Goal: Transaction & Acquisition: Purchase product/service

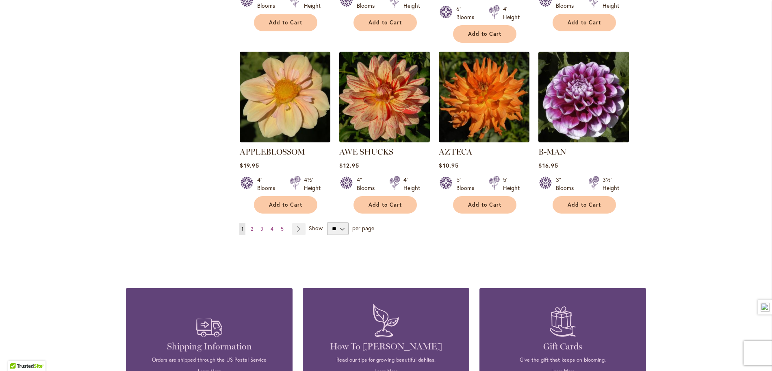
scroll to position [677, 0]
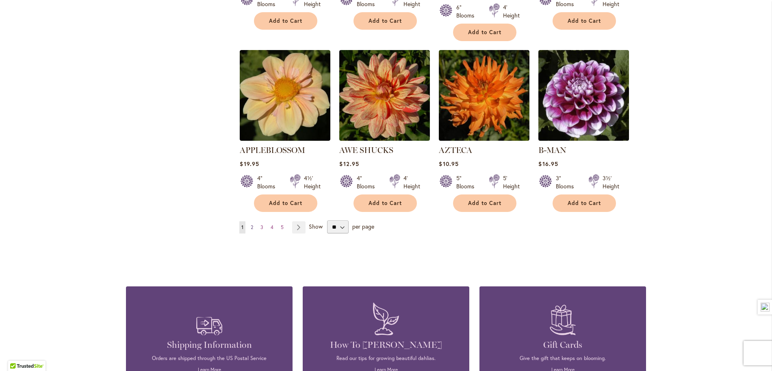
click at [254, 221] on link "Page 2" at bounding box center [252, 227] width 7 height 12
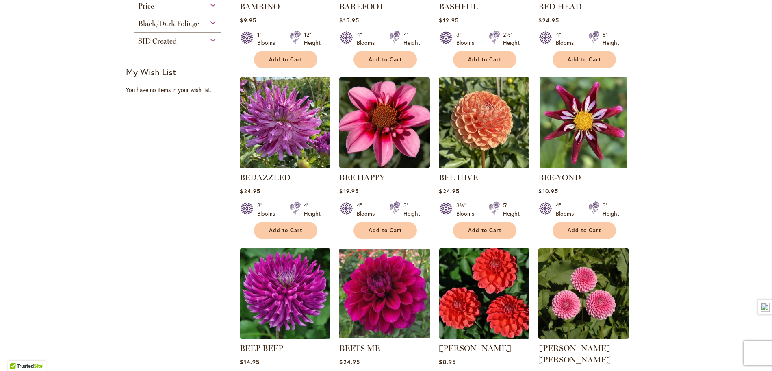
scroll to position [578, 0]
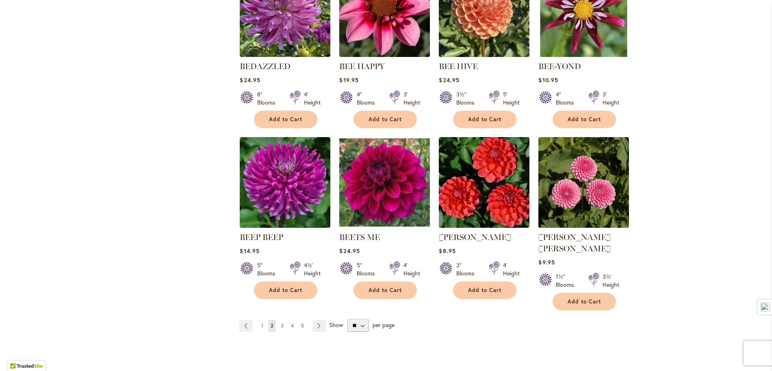
click at [281, 322] on span "3" at bounding box center [282, 325] width 3 height 6
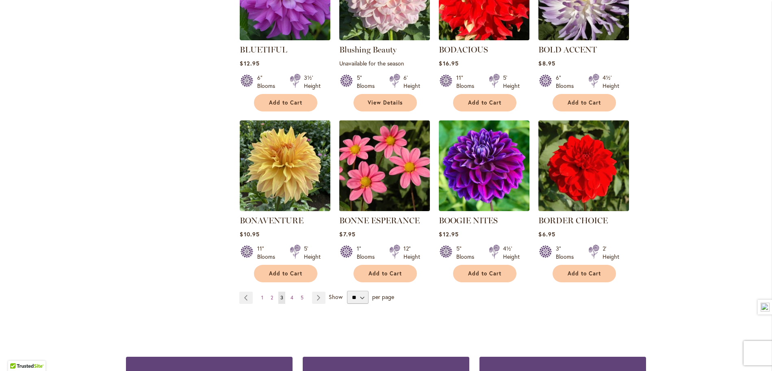
scroll to position [595, 0]
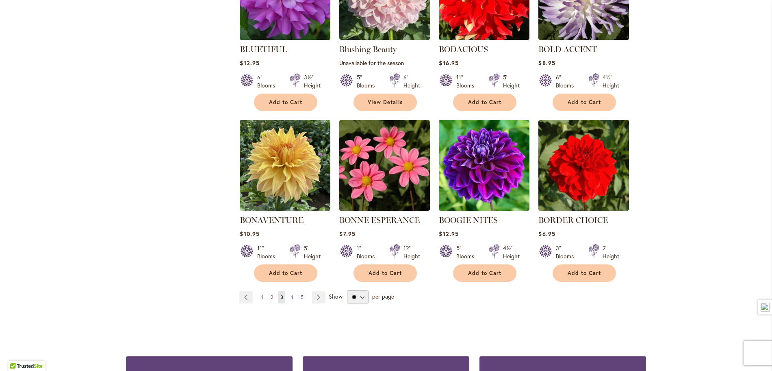
click at [294, 300] on span "4" at bounding box center [292, 297] width 3 height 6
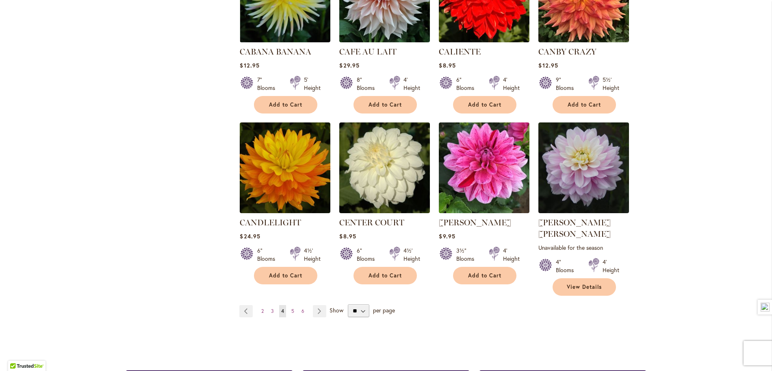
scroll to position [624, 0]
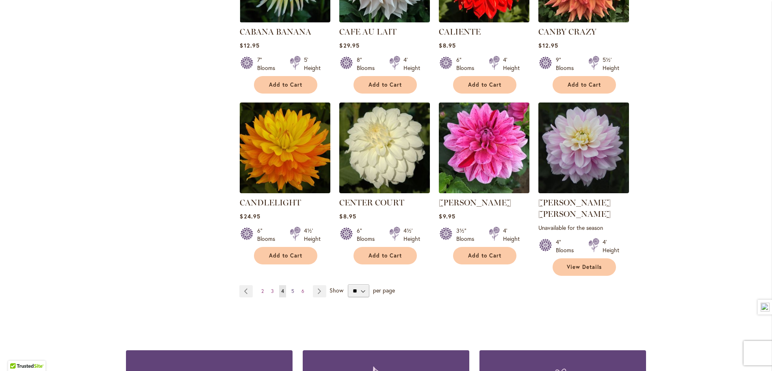
click at [292, 288] on span "5" at bounding box center [293, 291] width 3 height 6
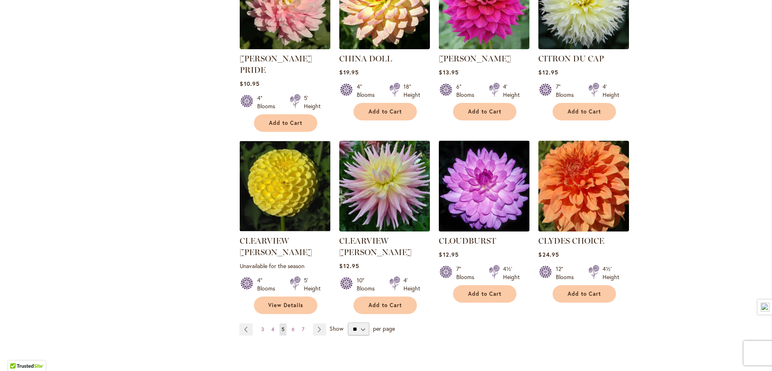
click at [453, 193] on img at bounding box center [484, 186] width 95 height 95
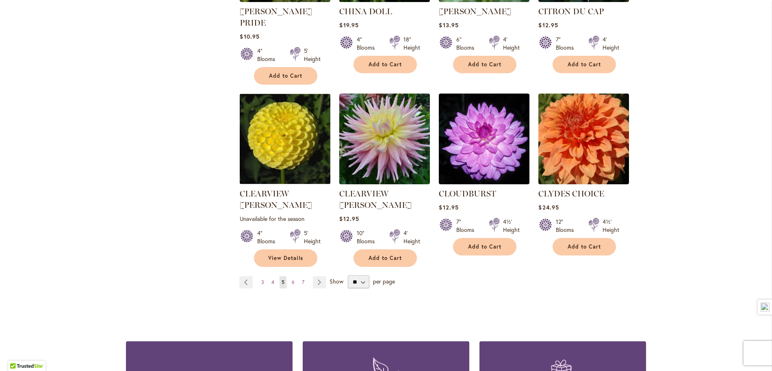
scroll to position [672, 0]
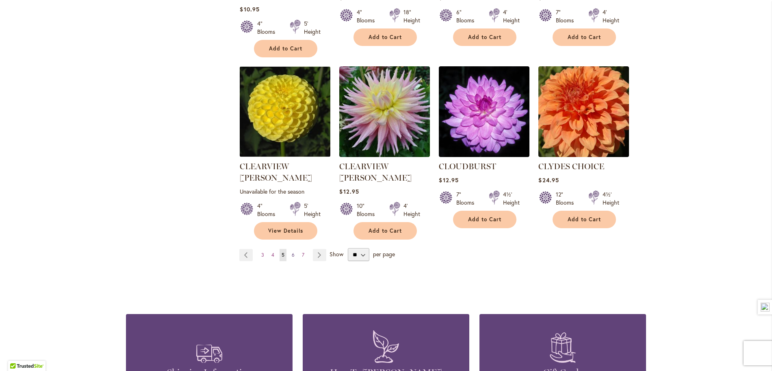
click at [292, 252] on span "6" at bounding box center [293, 255] width 3 height 6
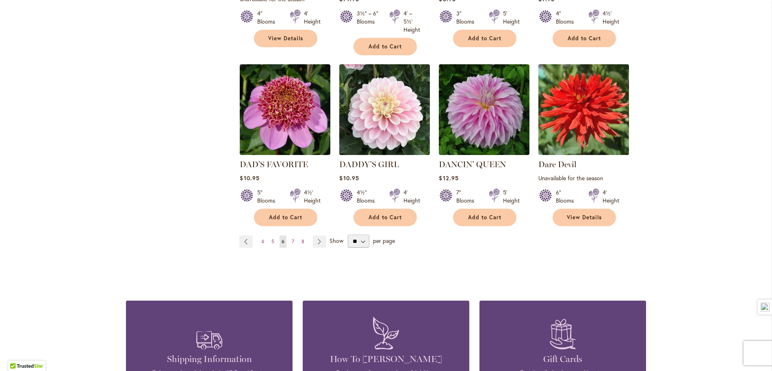
scroll to position [682, 0]
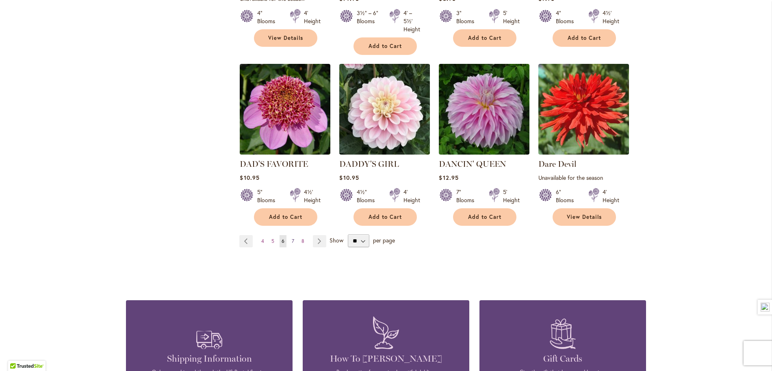
click at [293, 238] on span "7" at bounding box center [293, 241] width 2 height 6
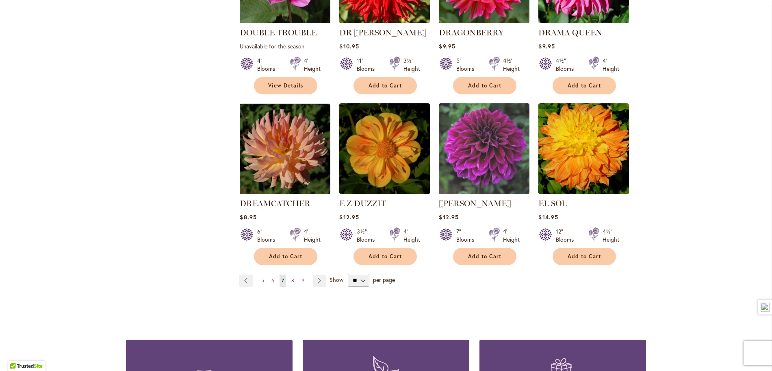
scroll to position [634, 0]
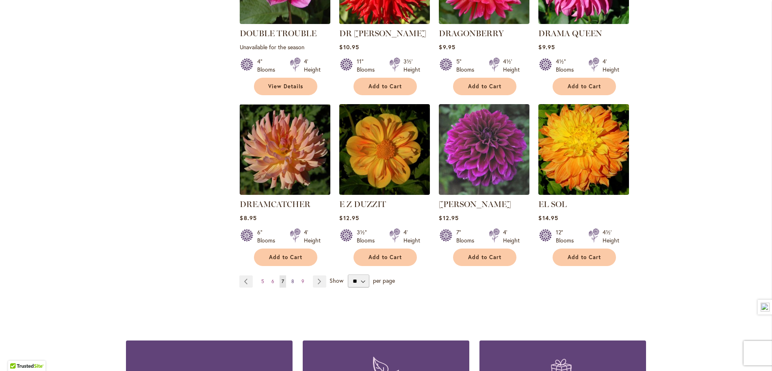
click at [296, 275] on link "Page 8" at bounding box center [292, 281] width 7 height 12
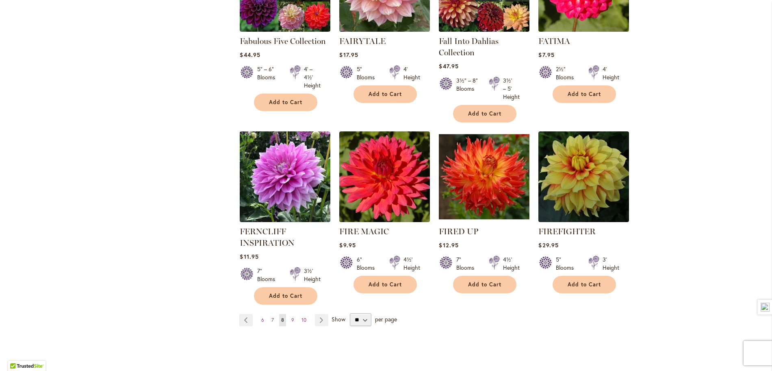
scroll to position [606, 0]
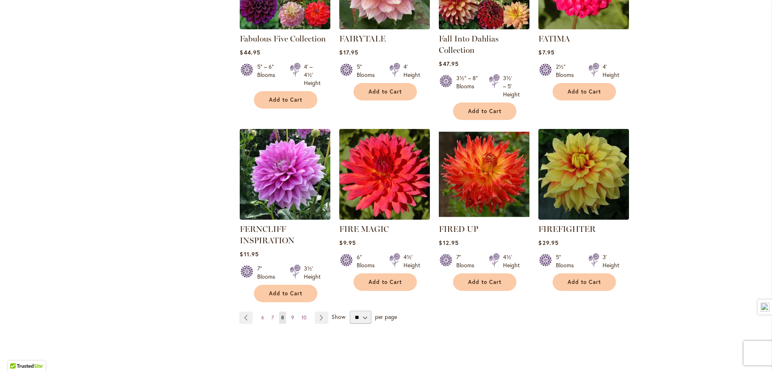
click at [294, 318] on span "9" at bounding box center [293, 317] width 3 height 6
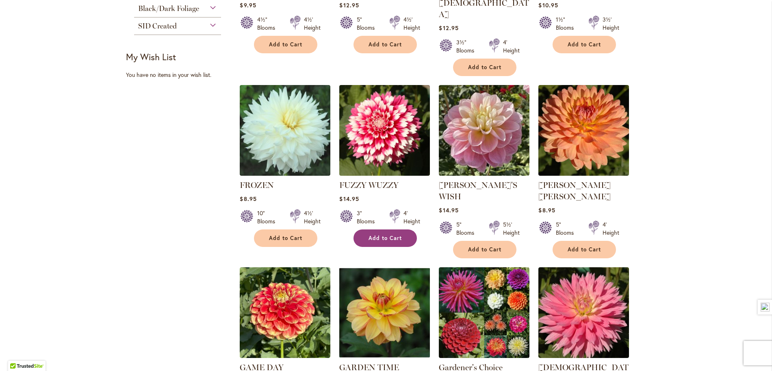
scroll to position [484, 0]
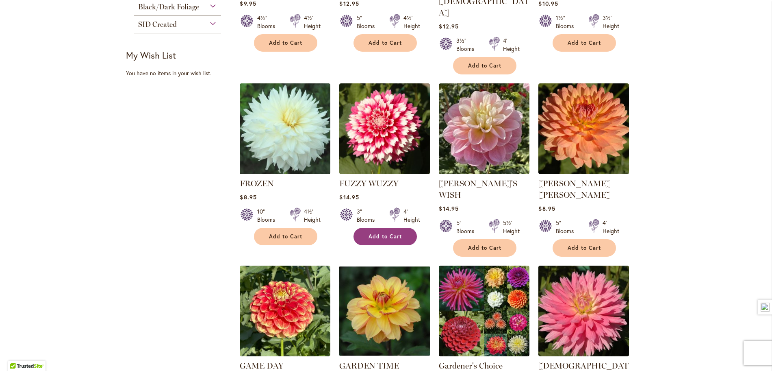
click at [392, 233] on span "Add to Cart" at bounding box center [385, 236] width 33 height 7
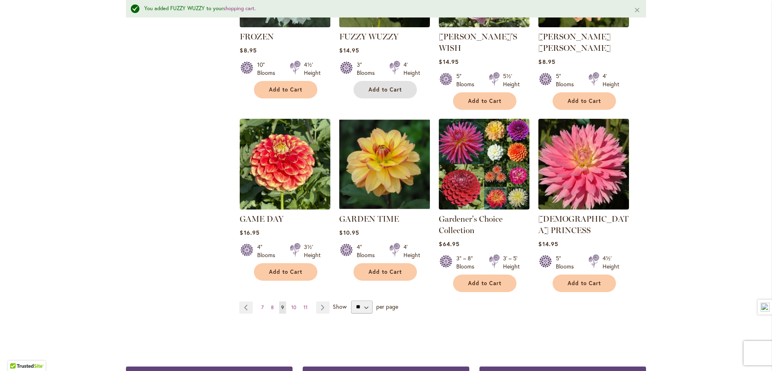
scroll to position [653, 0]
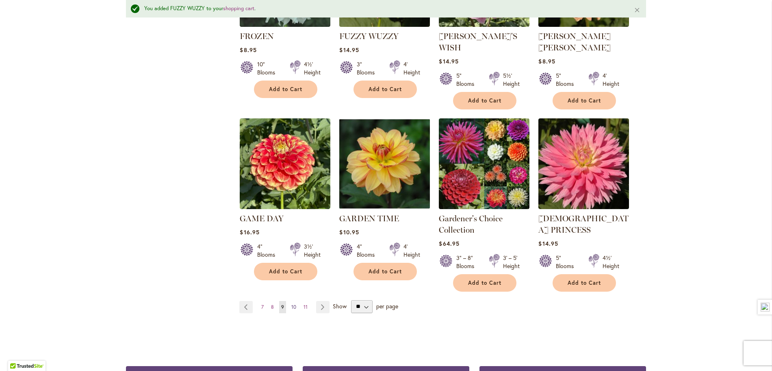
click at [296, 301] on link "Page 10" at bounding box center [293, 307] width 9 height 12
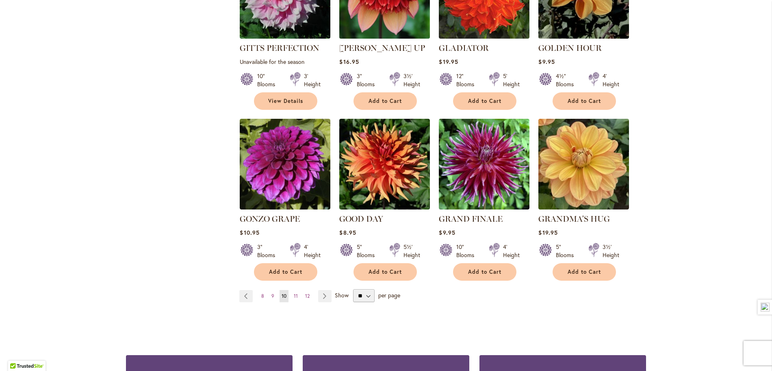
scroll to position [623, 0]
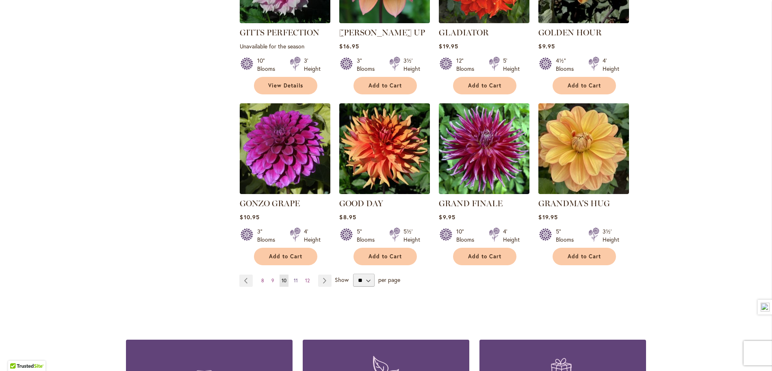
click at [298, 274] on link "Page 11" at bounding box center [296, 280] width 8 height 12
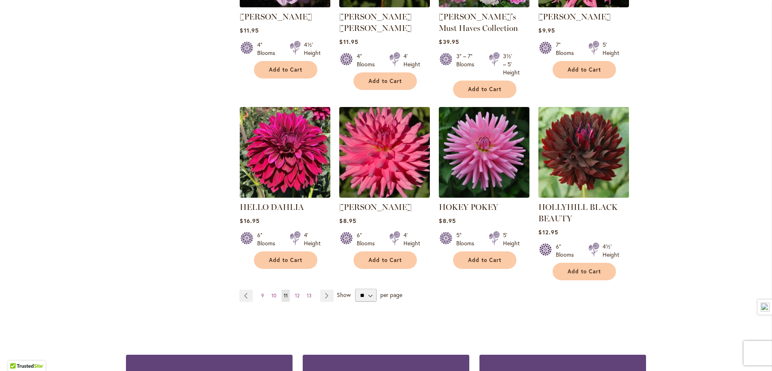
scroll to position [652, 0]
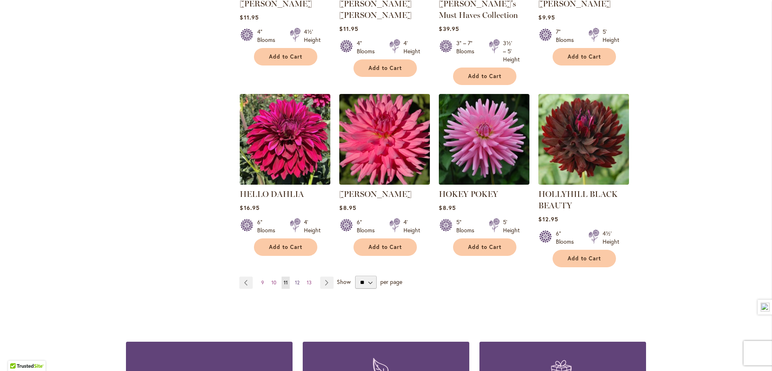
click at [298, 282] on span "12" at bounding box center [297, 282] width 4 height 6
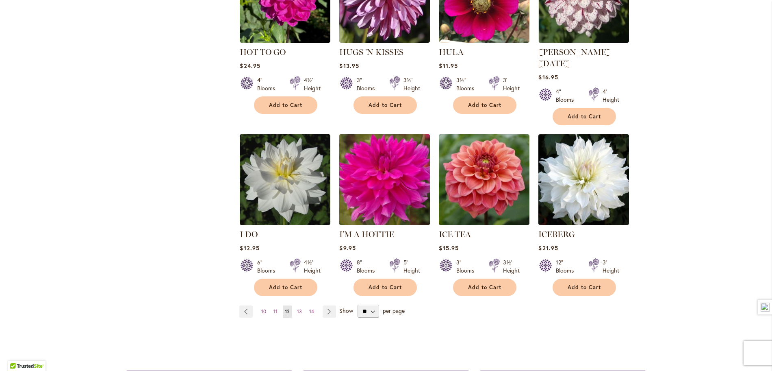
scroll to position [610, 0]
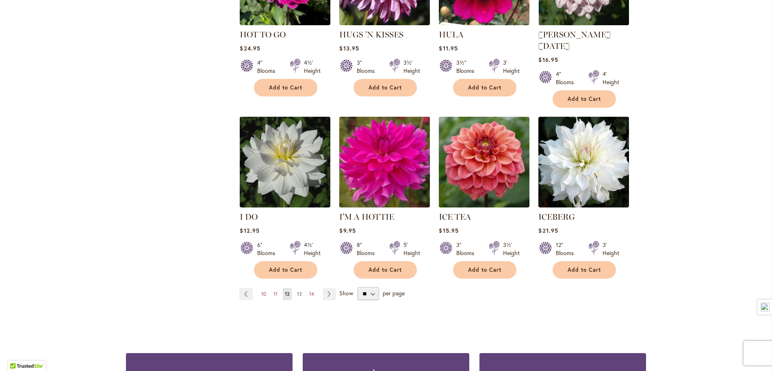
click at [299, 291] on span "13" at bounding box center [299, 294] width 5 height 6
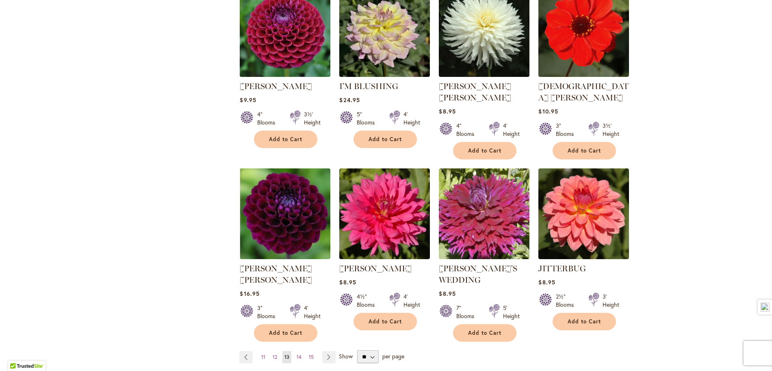
scroll to position [569, 0]
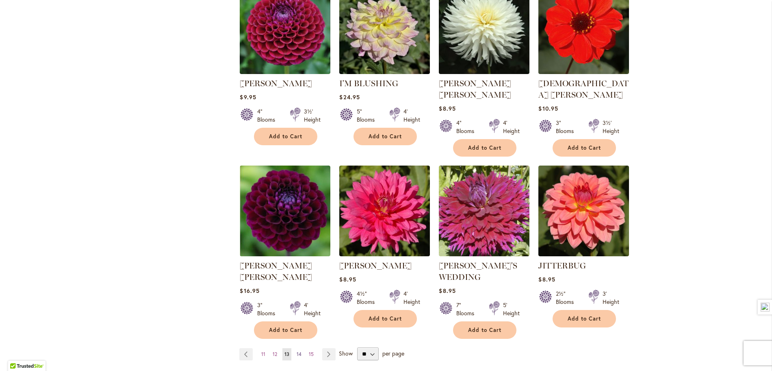
click at [303, 348] on link "Page 14" at bounding box center [299, 354] width 9 height 12
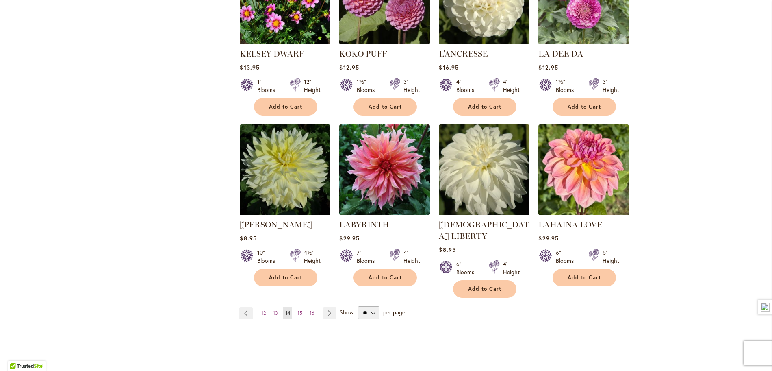
scroll to position [598, 0]
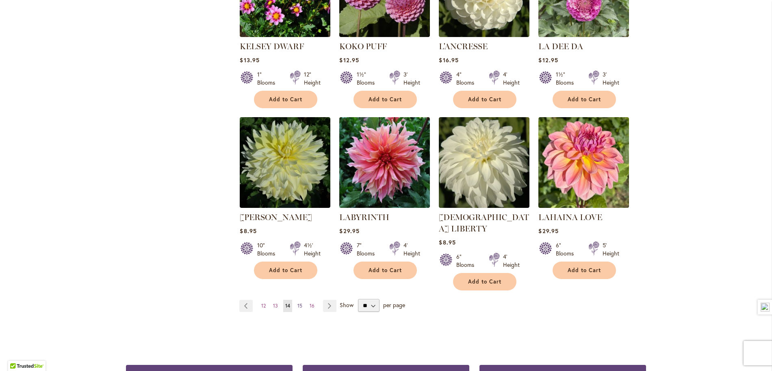
click at [300, 302] on span "15" at bounding box center [300, 305] width 5 height 6
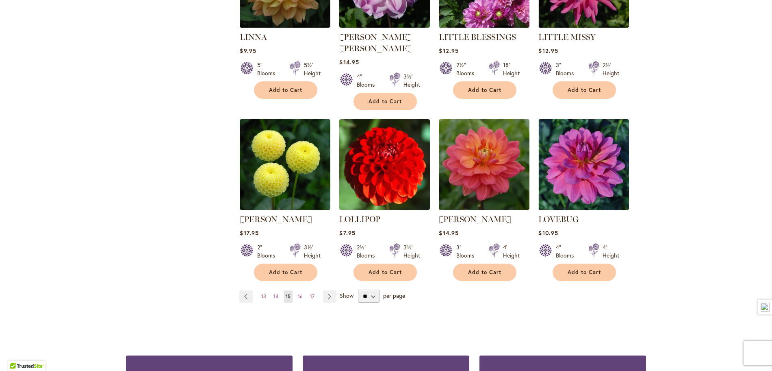
scroll to position [620, 0]
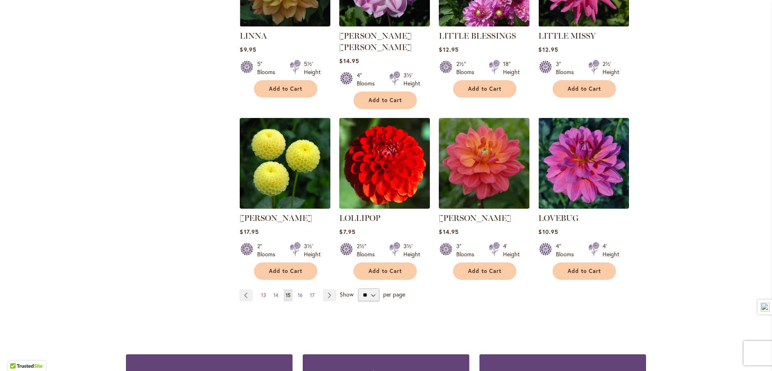
click at [301, 292] on span "16" at bounding box center [300, 295] width 5 height 6
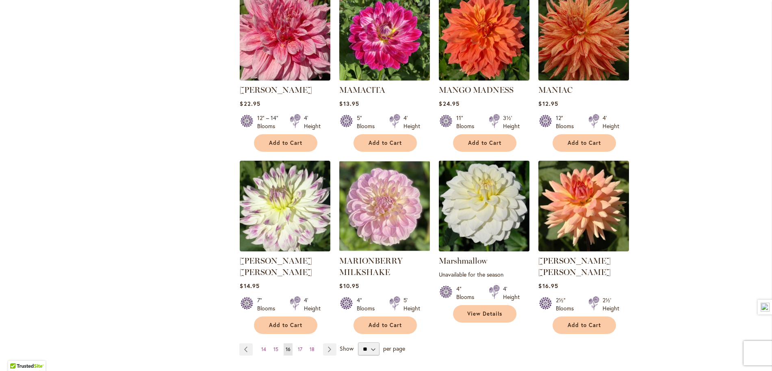
scroll to position [624, 0]
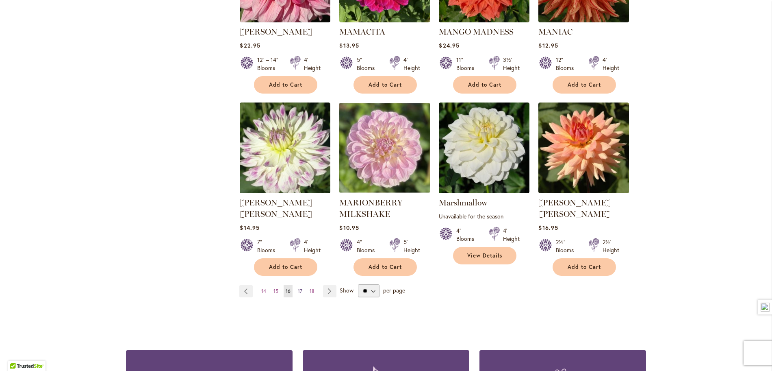
click at [299, 288] on span "17" at bounding box center [300, 291] width 4 height 6
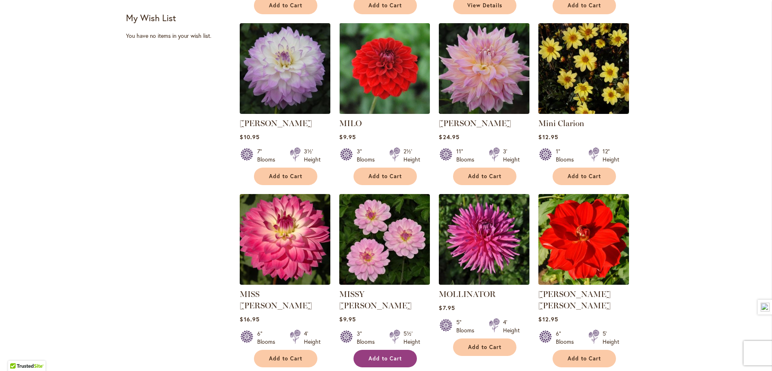
scroll to position [568, 0]
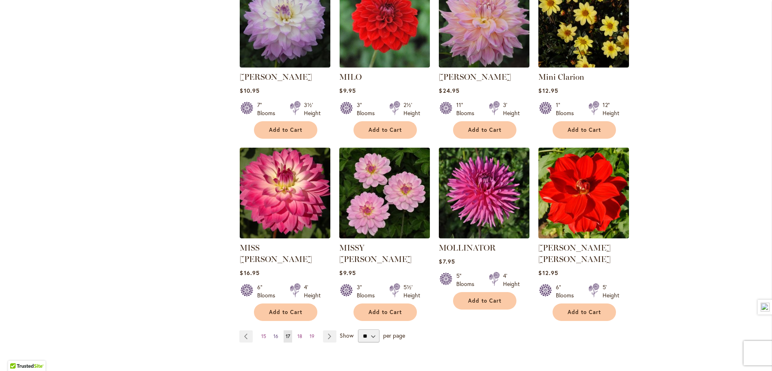
click at [278, 333] on span "16" at bounding box center [276, 336] width 5 height 6
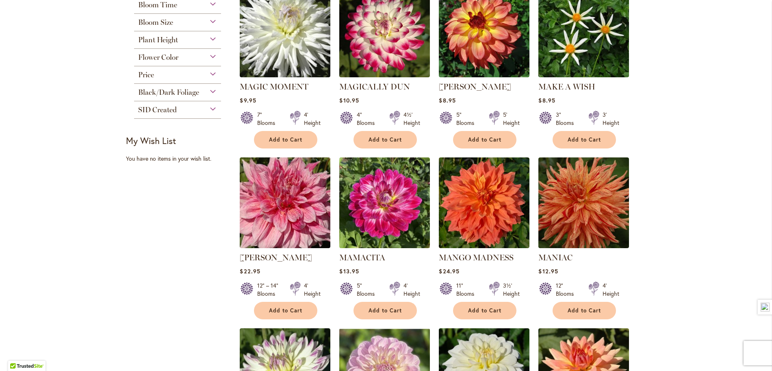
scroll to position [391, 0]
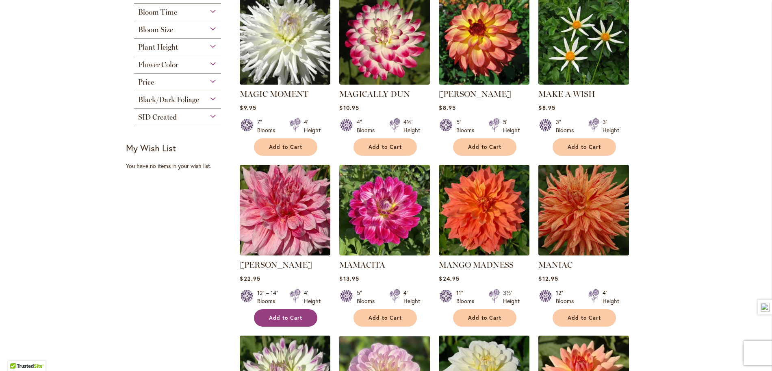
click at [278, 314] on span "Add to Cart" at bounding box center [285, 317] width 33 height 7
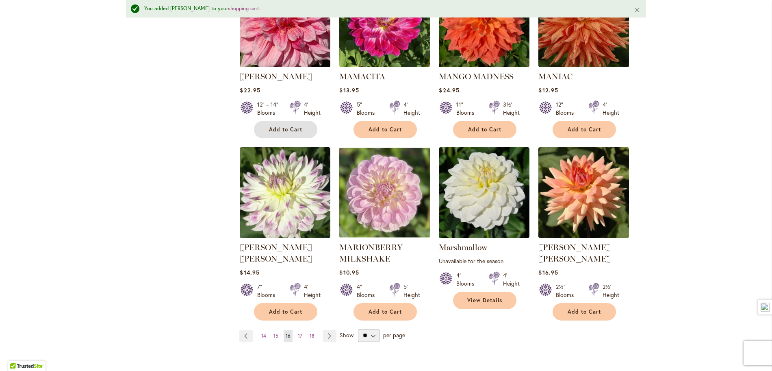
scroll to position [607, 0]
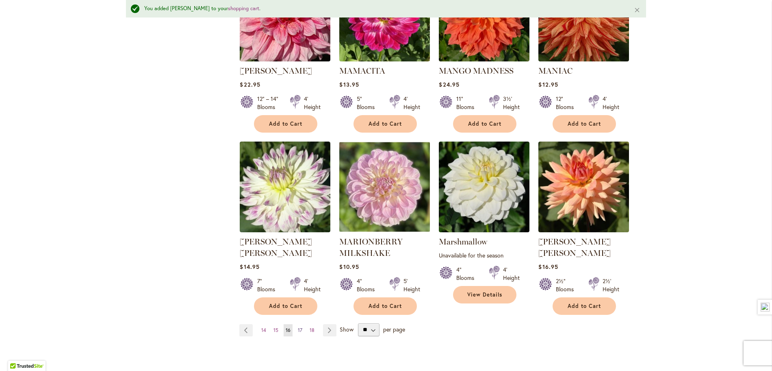
click at [299, 327] on span "17" at bounding box center [300, 330] width 4 height 6
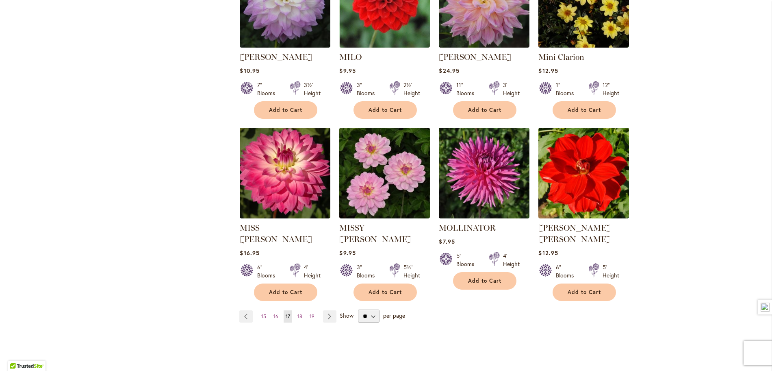
scroll to position [588, 0]
click at [300, 313] on span "18" at bounding box center [300, 316] width 5 height 6
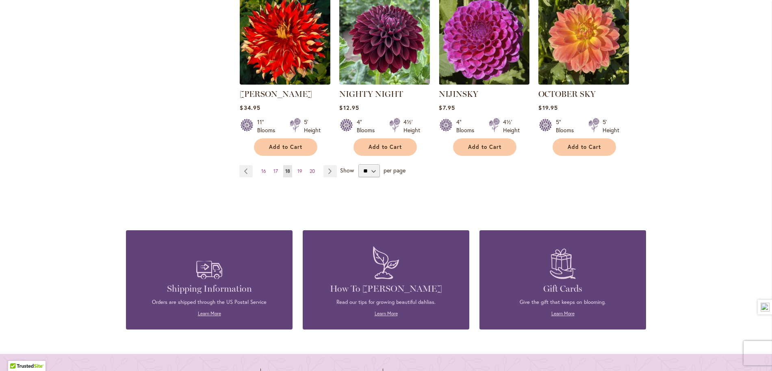
scroll to position [746, 0]
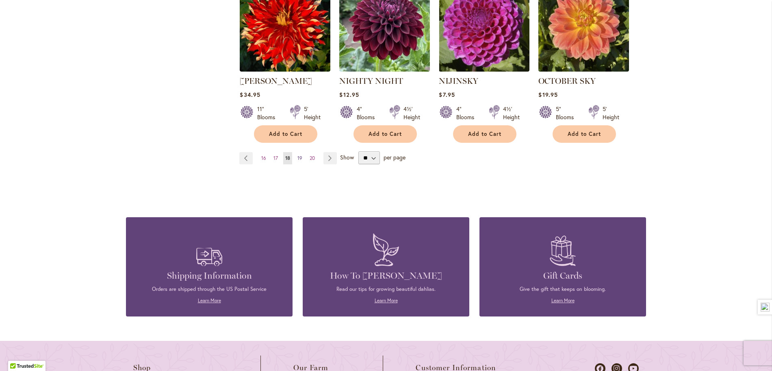
click at [302, 155] on span "19" at bounding box center [300, 158] width 5 height 6
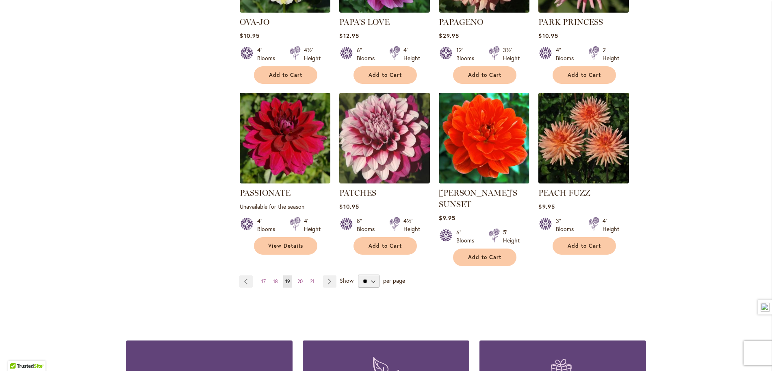
scroll to position [664, 0]
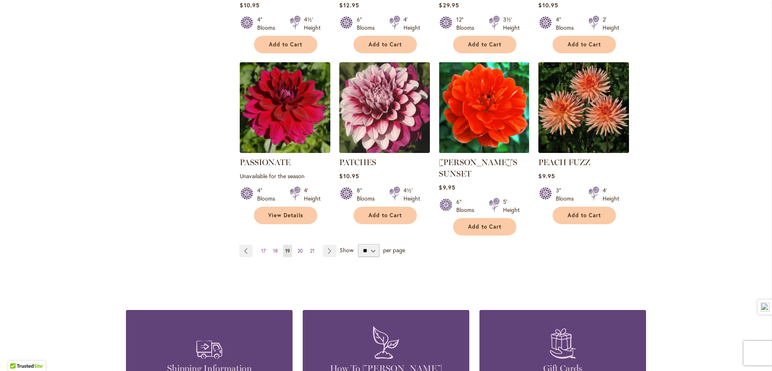
click at [300, 248] on span "20" at bounding box center [300, 251] width 5 height 6
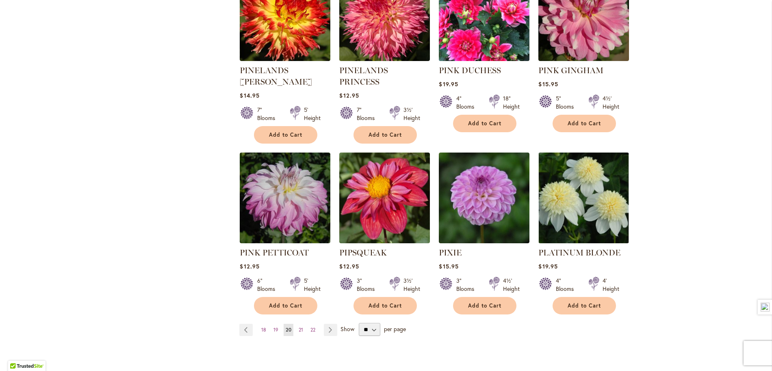
scroll to position [625, 0]
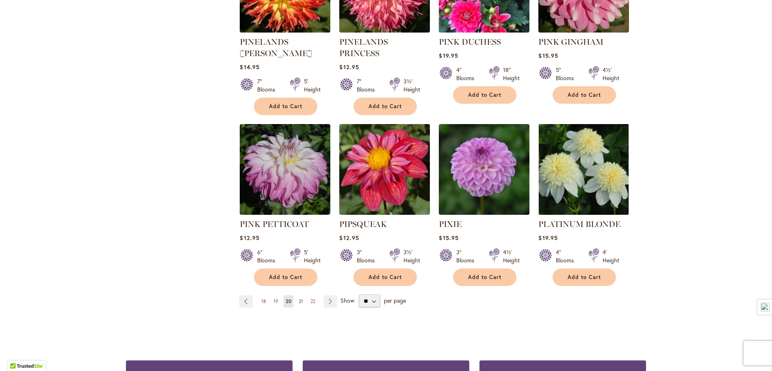
click at [302, 298] on span "21" at bounding box center [301, 301] width 4 height 6
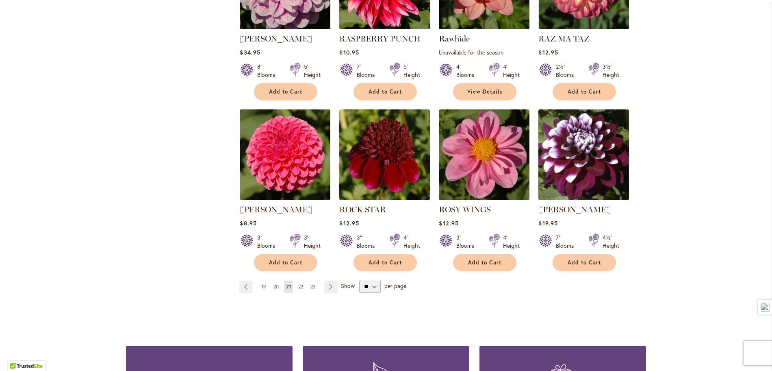
scroll to position [619, 0]
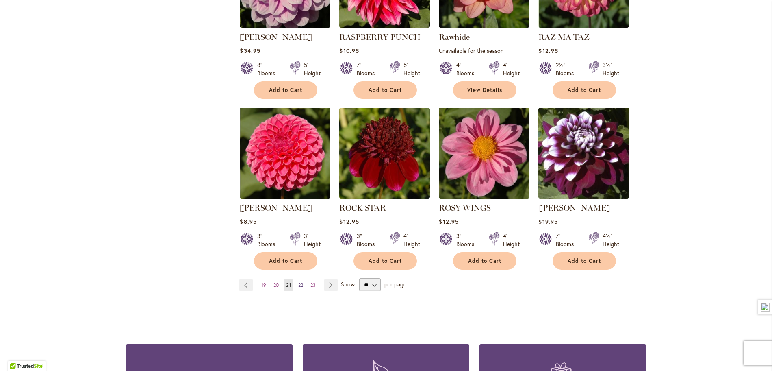
click at [300, 283] on span "22" at bounding box center [300, 285] width 5 height 6
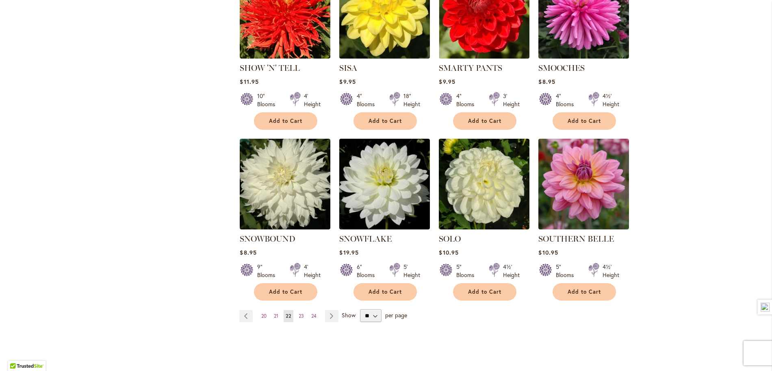
scroll to position [594, 0]
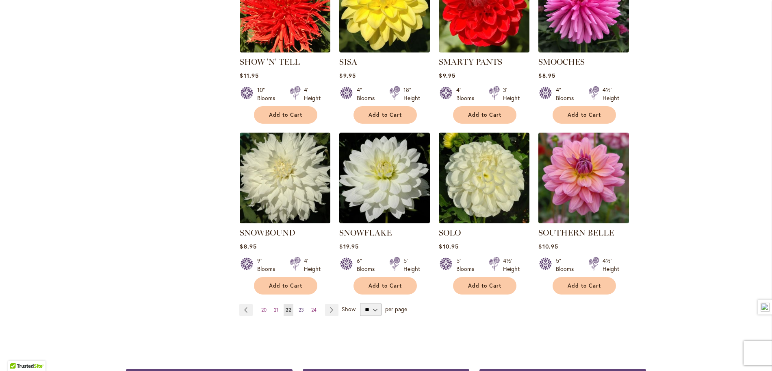
click at [300, 307] on span "23" at bounding box center [301, 310] width 5 height 6
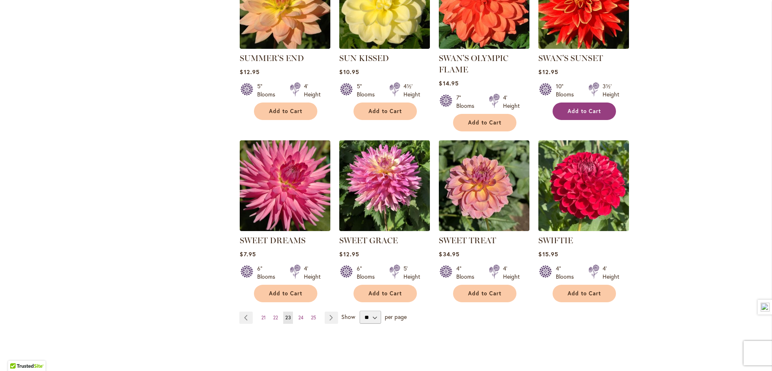
scroll to position [593, 0]
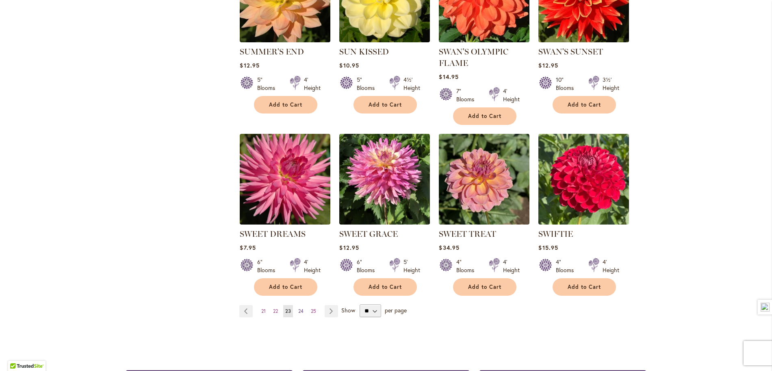
click at [303, 309] on span "24" at bounding box center [300, 311] width 5 height 6
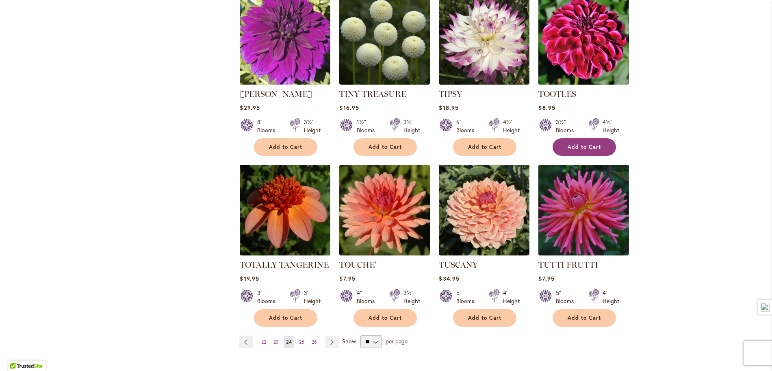
scroll to position [588, 0]
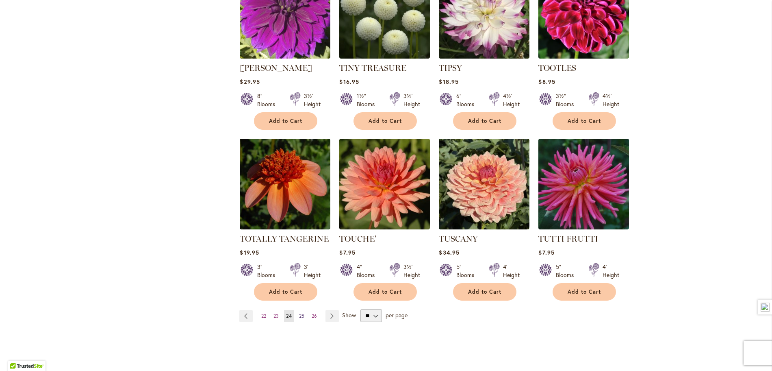
click at [302, 313] on span "25" at bounding box center [301, 316] width 5 height 6
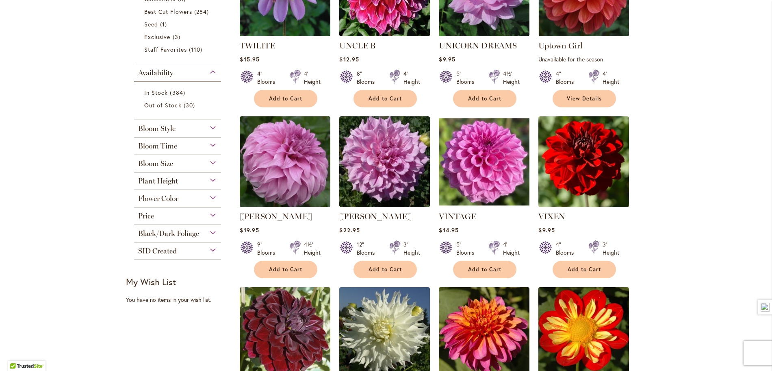
scroll to position [258, 0]
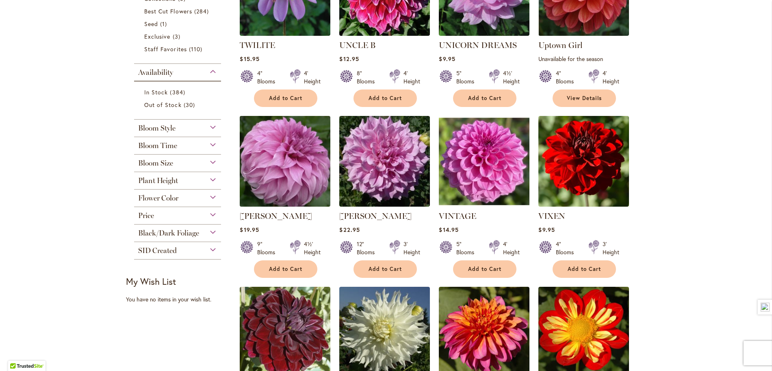
click at [276, 156] on img at bounding box center [285, 161] width 95 height 95
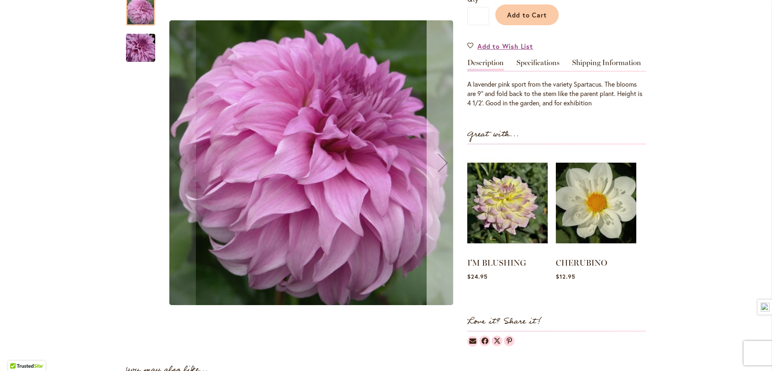
scroll to position [214, 0]
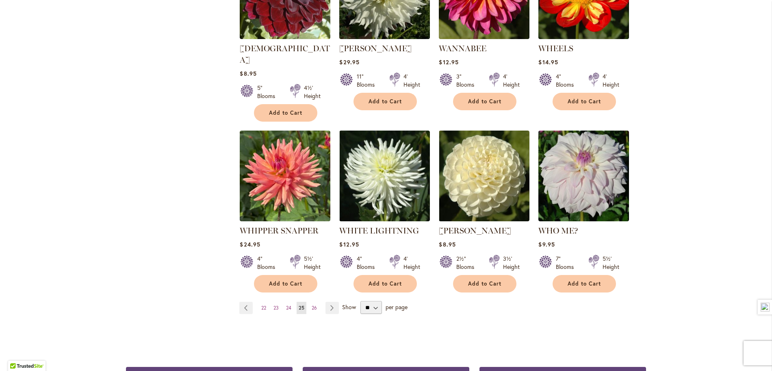
scroll to position [611, 0]
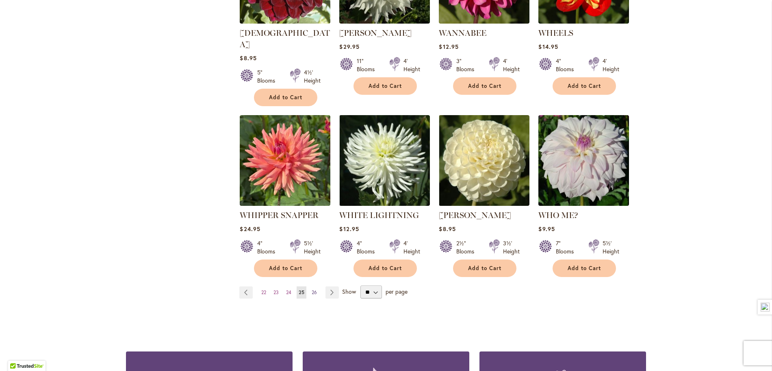
click at [313, 289] on span "26" at bounding box center [314, 292] width 5 height 6
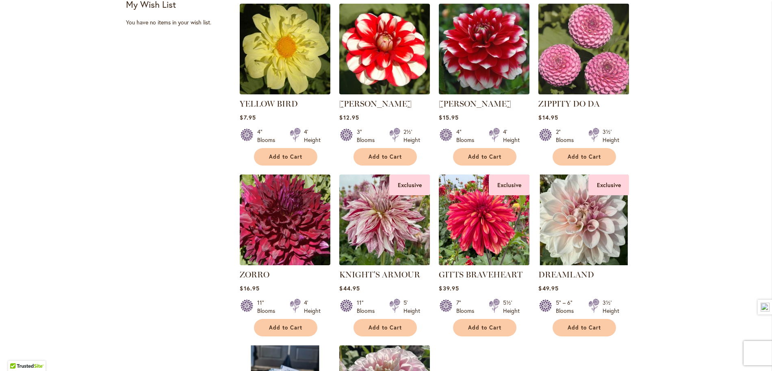
scroll to position [212, 0]
